Goal: Transaction & Acquisition: Download file/media

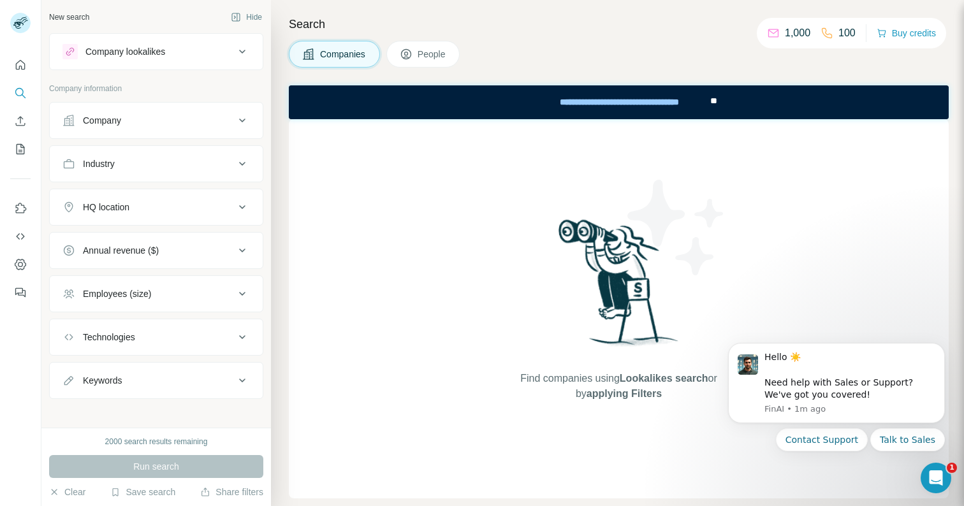
click at [944, 338] on div "Hello ☀️ ​ Need help with Sales or Support? We've got you covered! FinAI • 1m a…" at bounding box center [836, 371] width 235 height 159
click at [937, 343] on icon "Dismiss notification" at bounding box center [940, 346] width 7 height 7
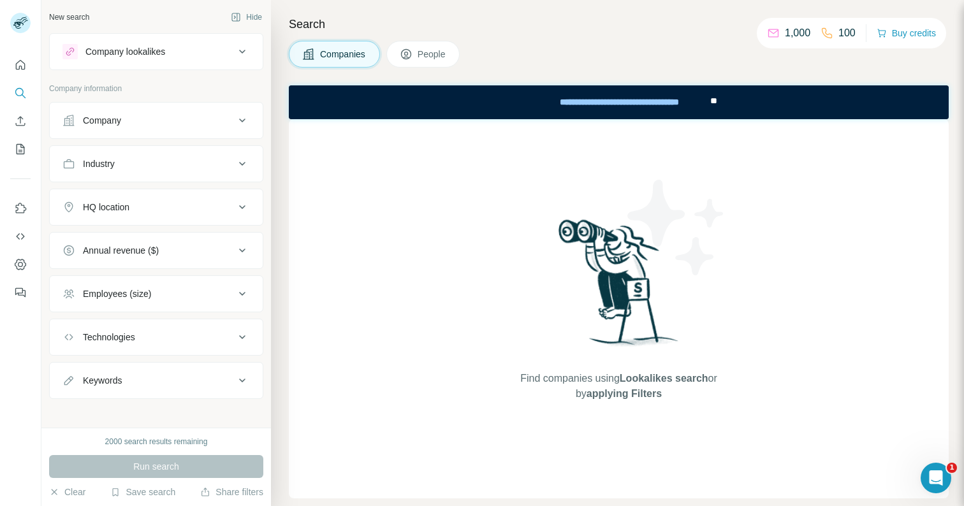
click at [790, 26] on p "1,000" at bounding box center [796, 32] width 25 height 15
click at [28, 64] on button "Quick start" at bounding box center [20, 65] width 20 height 23
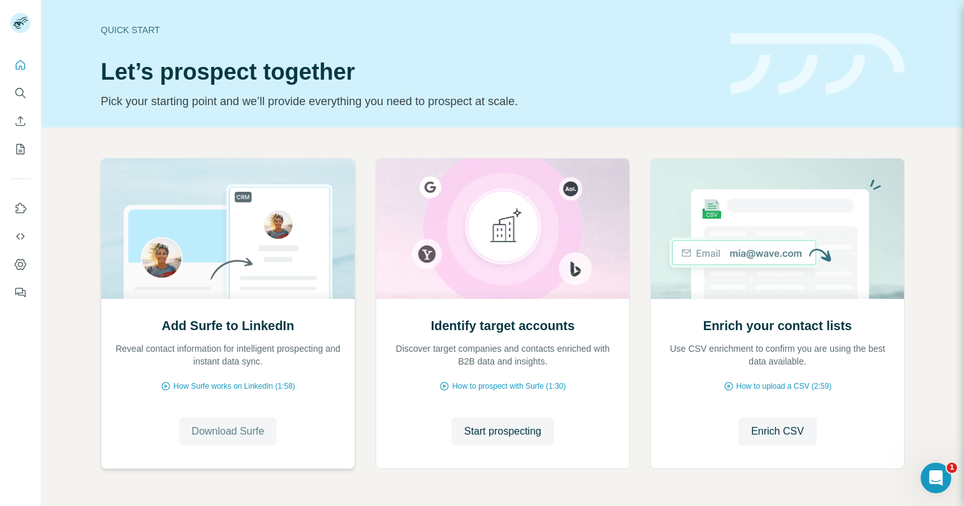
click at [223, 443] on button "Download Surfe" at bounding box center [228, 431] width 98 height 28
